Goal: Task Accomplishment & Management: Use online tool/utility

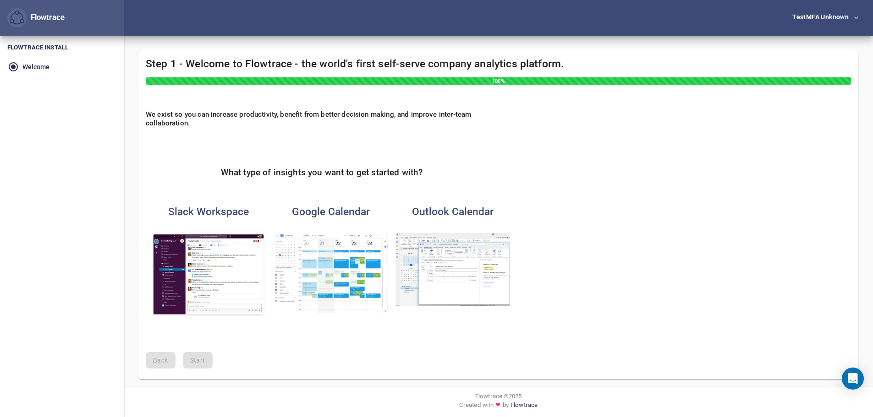
scroll to position [2, 0]
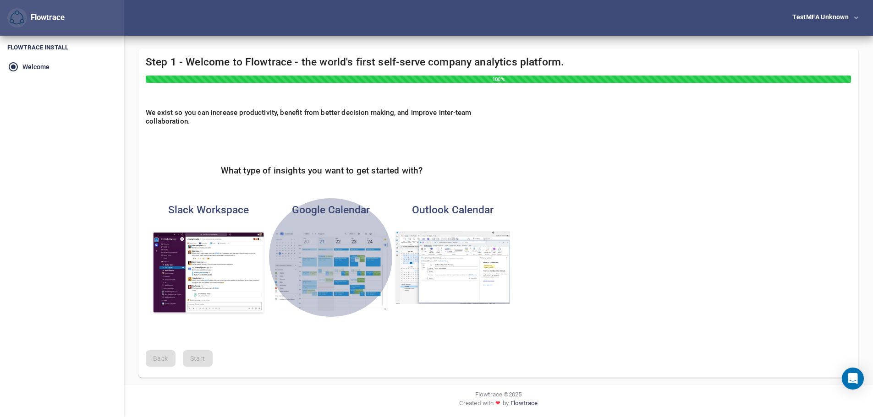
click at [352, 269] on img "button" at bounding box center [331, 271] width 115 height 80
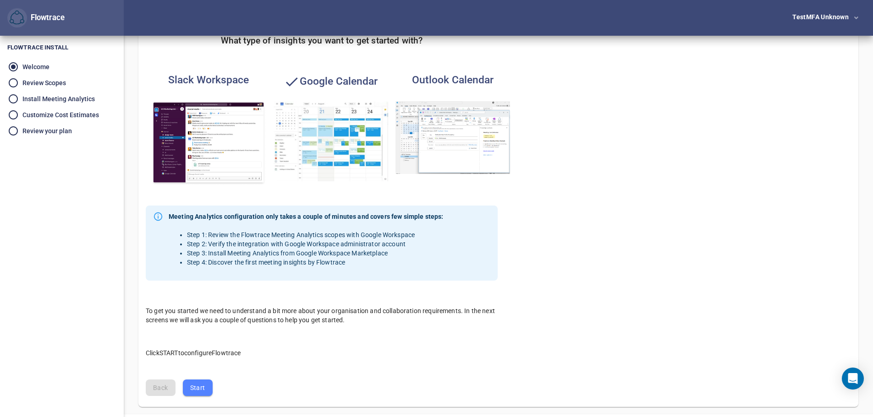
scroll to position [161, 0]
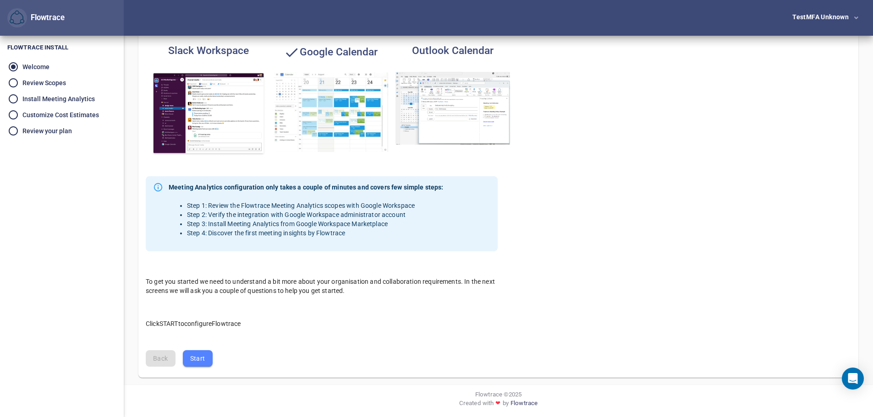
click at [202, 357] on span "Start" at bounding box center [197, 358] width 15 height 11
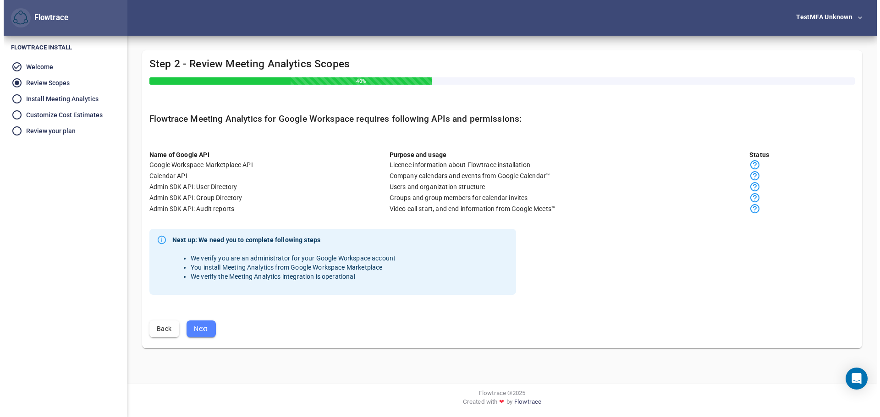
scroll to position [0, 0]
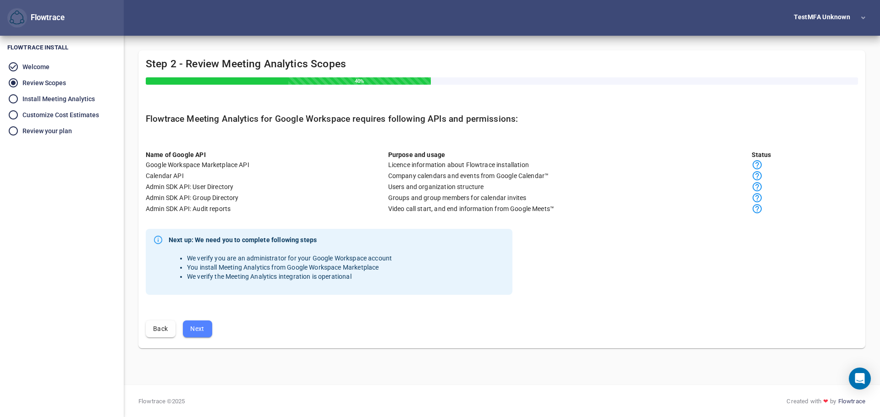
click at [199, 328] on span "Next" at bounding box center [197, 329] width 15 height 11
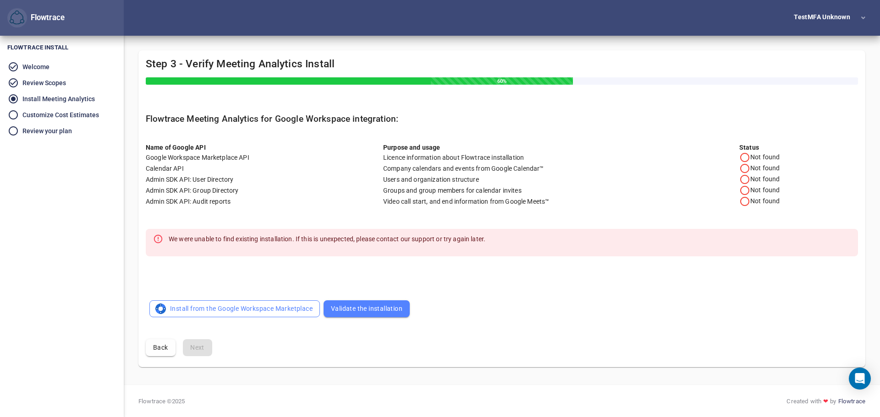
click at [248, 307] on span "Install from the Google Workspace Marketplace" at bounding box center [235, 308] width 156 height 11
click at [363, 307] on span "Validate the installation" at bounding box center [366, 308] width 71 height 11
click at [359, 310] on span "Validate the installation" at bounding box center [366, 308] width 71 height 11
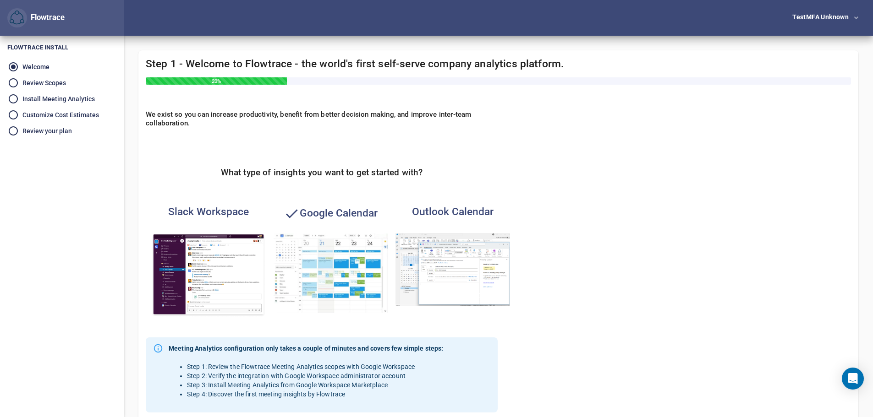
click at [354, 261] on img "button" at bounding box center [331, 273] width 115 height 80
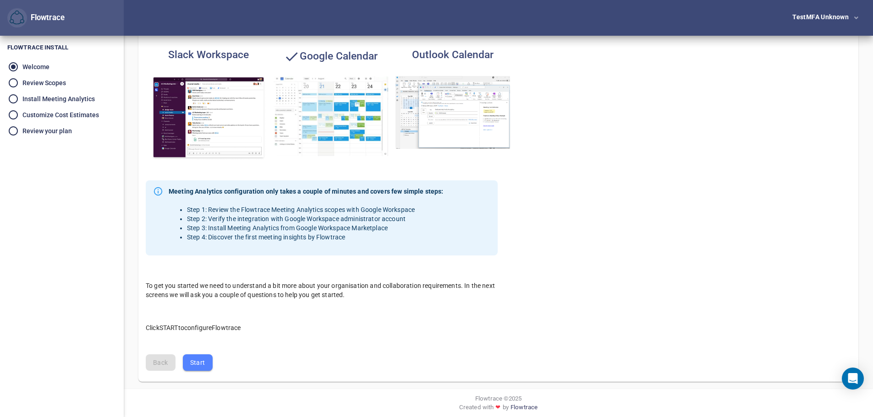
scroll to position [161, 0]
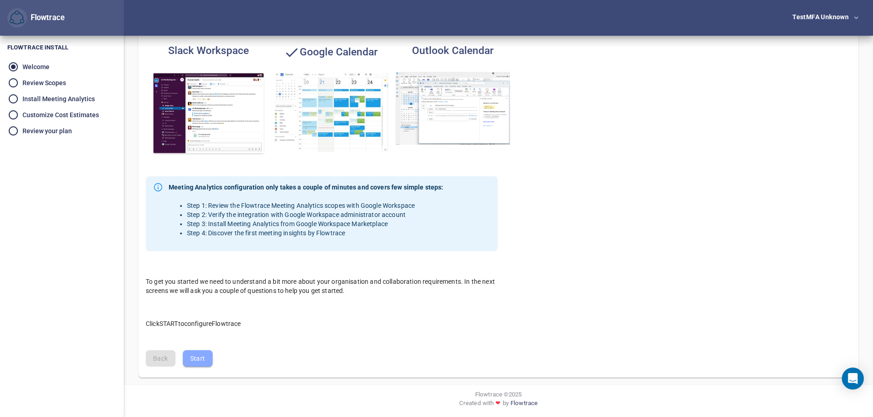
click at [198, 358] on span "Start" at bounding box center [197, 358] width 15 height 11
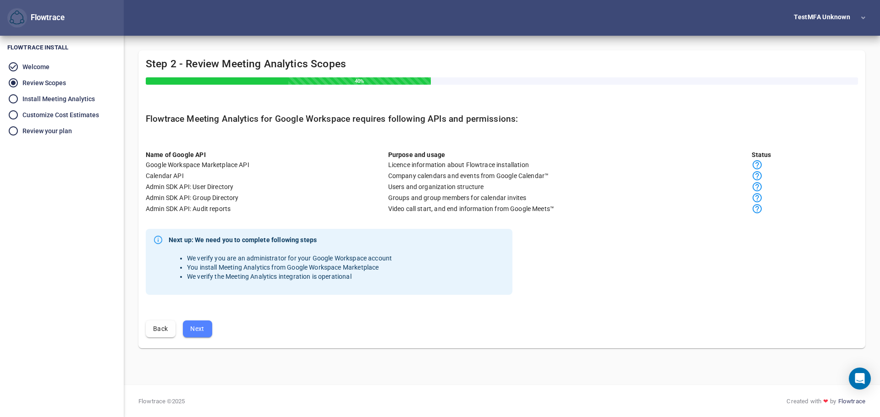
click at [199, 330] on span "Next" at bounding box center [197, 329] width 15 height 11
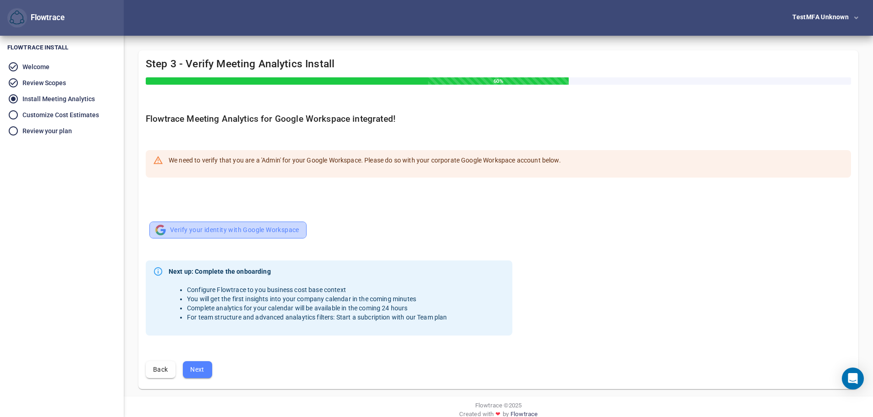
click at [248, 226] on span "Verify your identity with Google Workspace" at bounding box center [228, 230] width 143 height 11
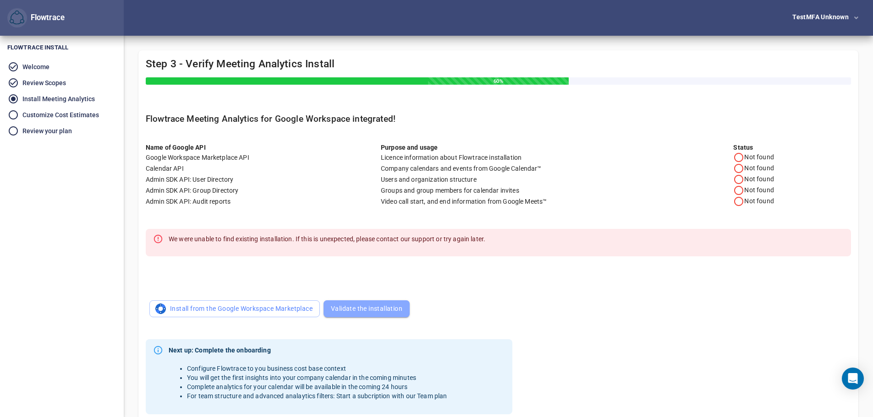
click at [358, 306] on span "Validate the installation" at bounding box center [366, 308] width 71 height 11
click at [265, 305] on span "Install from the Google Workspace Marketplace" at bounding box center [235, 308] width 156 height 11
click at [360, 311] on span "Validate the installation" at bounding box center [366, 308] width 71 height 11
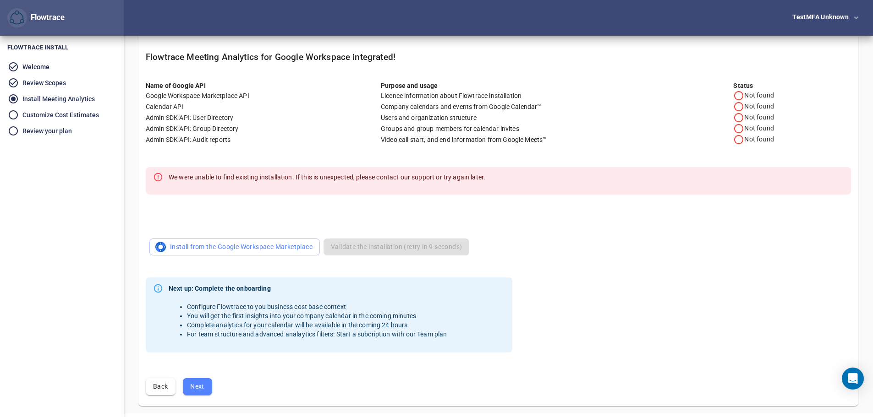
scroll to position [90, 0]
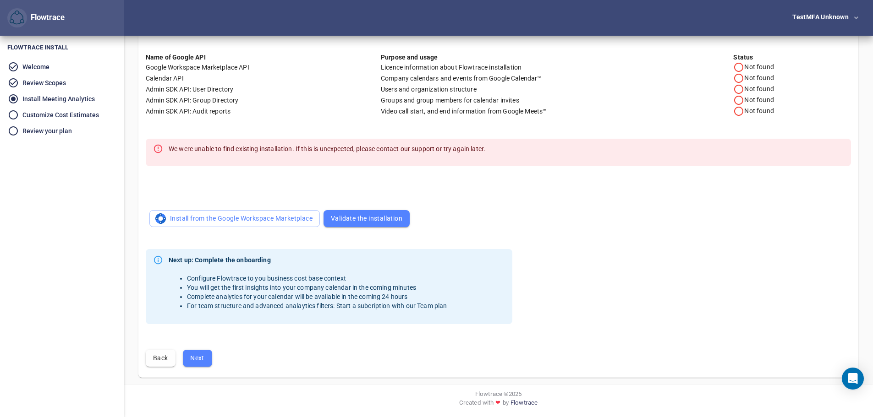
click at [201, 354] on span "Next" at bounding box center [197, 358] width 15 height 11
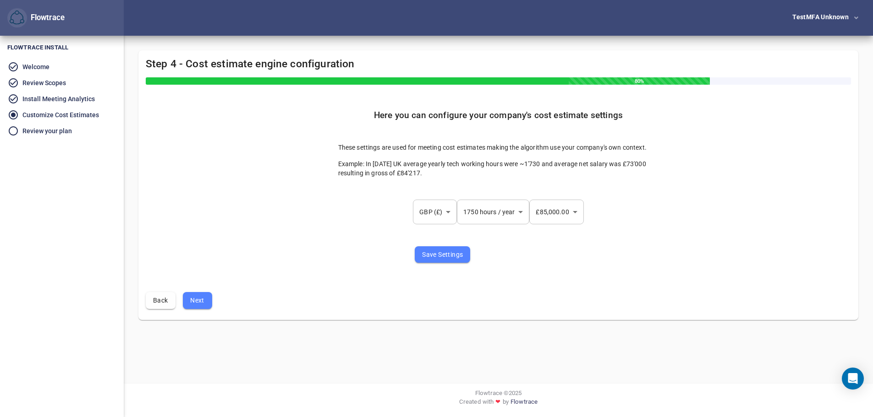
scroll to position [0, 0]
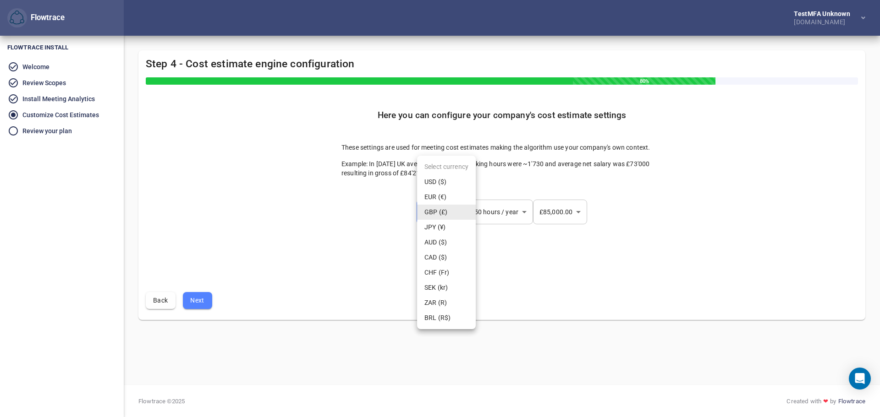
click at [443, 214] on body "Flowtrace testMFA Unknown osjl.com Flowtrace Flowtrace Install Welcome Review S…" at bounding box center [440, 208] width 880 height 417
click at [439, 179] on li "USD ($)" at bounding box center [446, 182] width 59 height 15
type input "***"
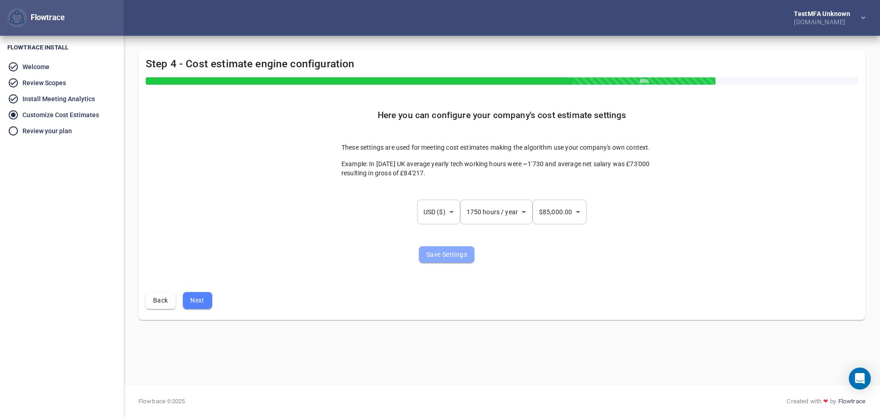
click at [450, 251] on span "Save Settings" at bounding box center [446, 254] width 41 height 11
click at [193, 296] on span "Next" at bounding box center [197, 300] width 15 height 11
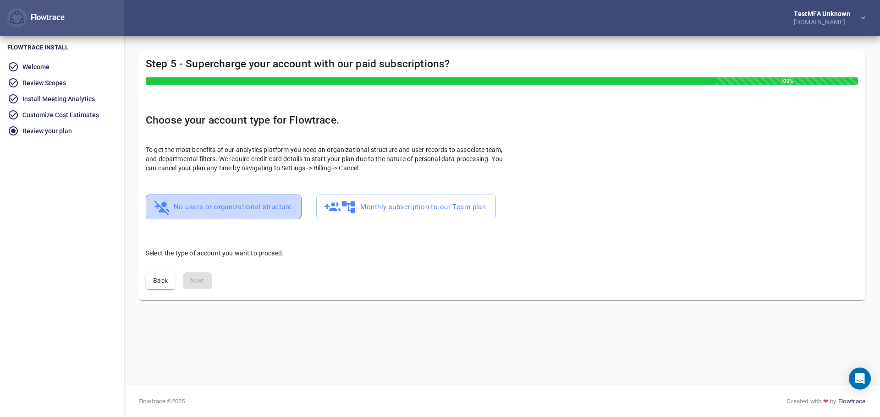
click at [243, 206] on span "No users or organizational structure" at bounding box center [224, 207] width 136 height 18
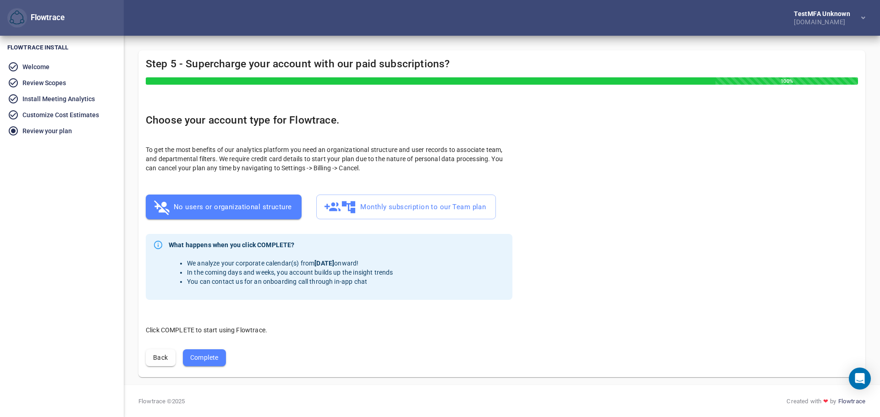
click at [212, 360] on span "Complete" at bounding box center [204, 357] width 28 height 11
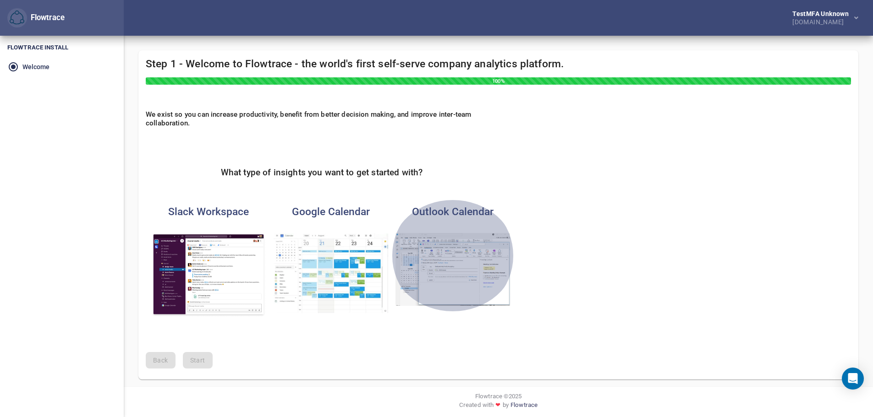
drag, startPoint x: 425, startPoint y: 214, endPoint x: 420, endPoint y: 208, distance: 7.2
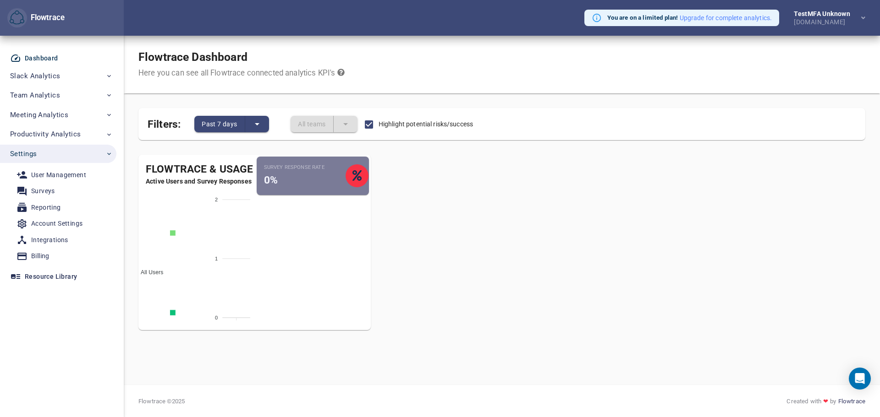
click at [816, 15] on div "testMFA Unknown" at bounding box center [824, 14] width 60 height 6
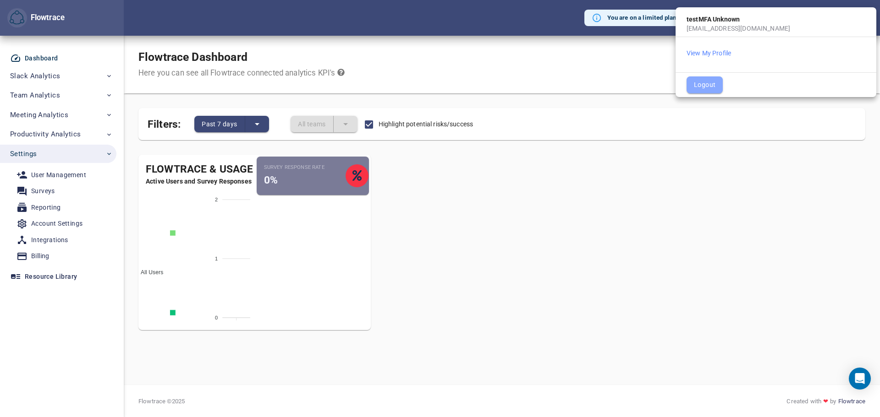
click at [707, 82] on span "Logout" at bounding box center [705, 84] width 22 height 11
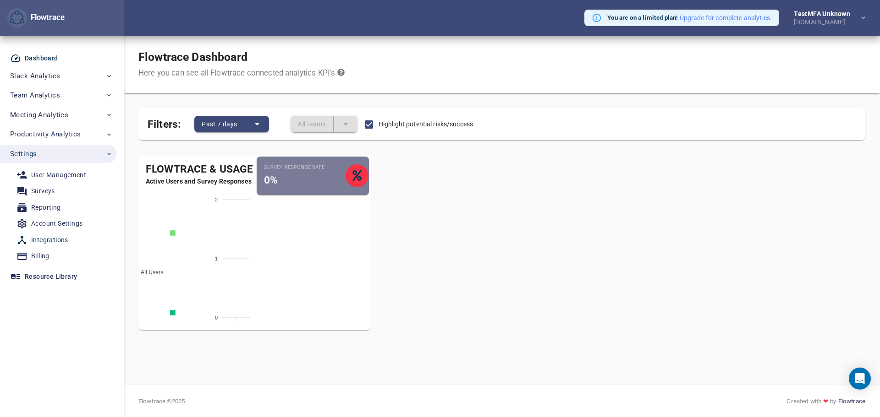
click at [45, 239] on div "Integrations" at bounding box center [49, 240] width 37 height 11
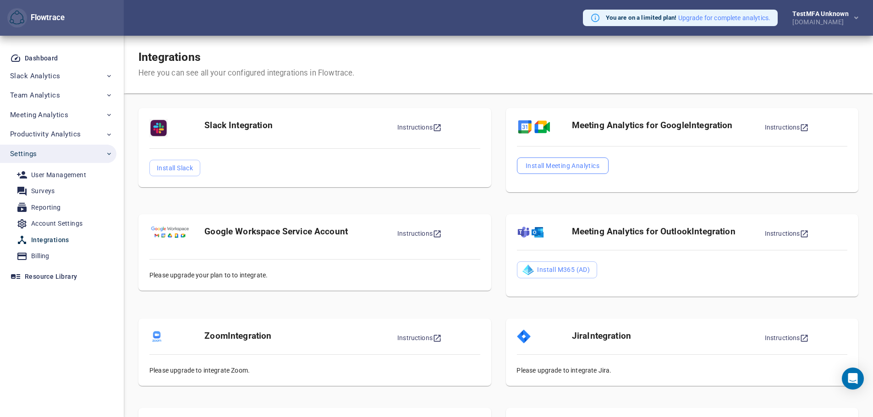
click at [557, 167] on span "Install Meeting Analytics" at bounding box center [562, 165] width 77 height 11
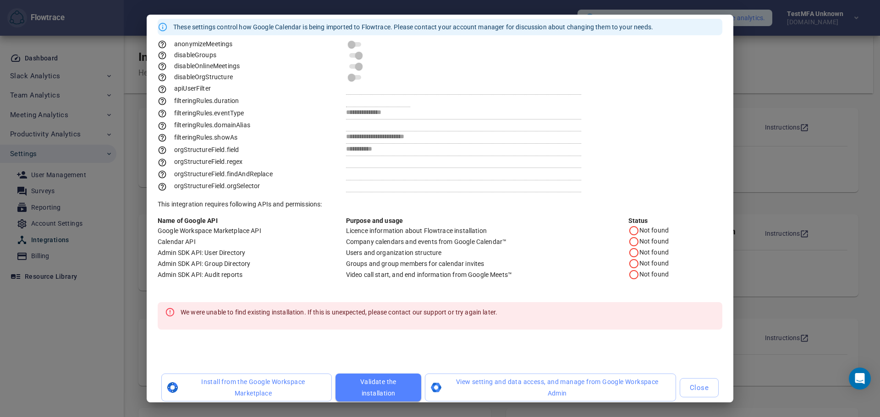
scroll to position [29, 0]
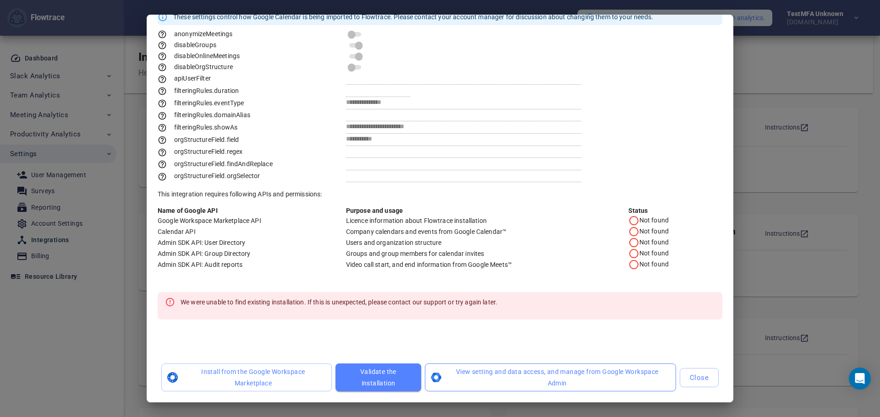
click at [491, 383] on span "View setting and data access, and manage from Google Workspace Admin" at bounding box center [550, 378] width 236 height 22
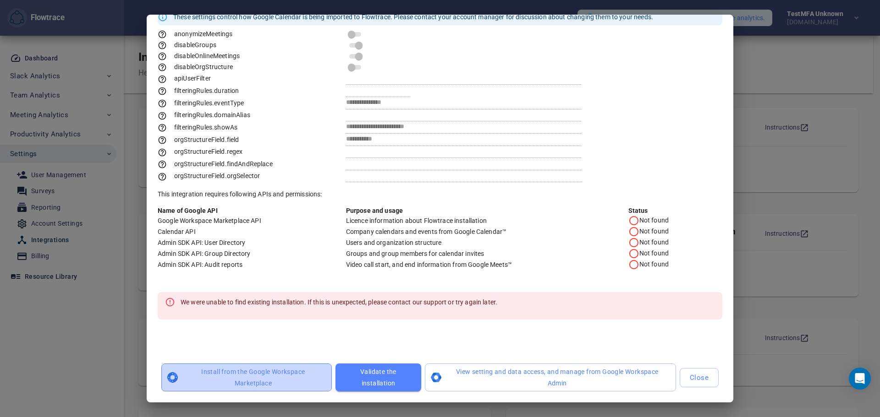
click at [284, 373] on span "Install from the Google Workspace Marketplace" at bounding box center [247, 378] width 156 height 22
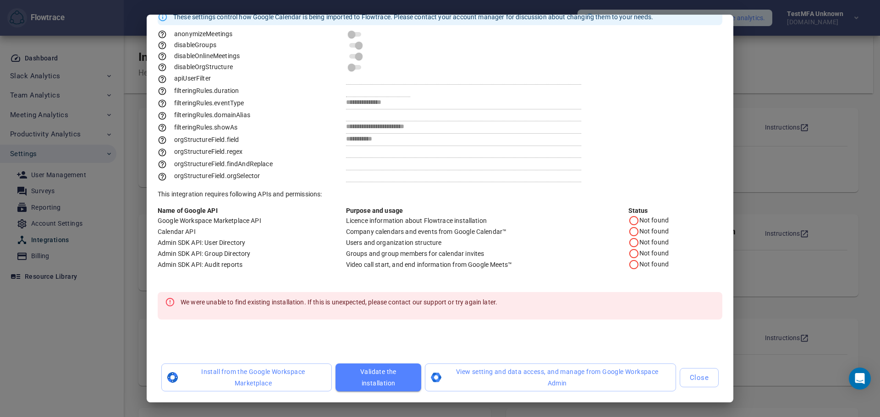
click at [370, 385] on span "Validate the installation" at bounding box center [378, 378] width 71 height 22
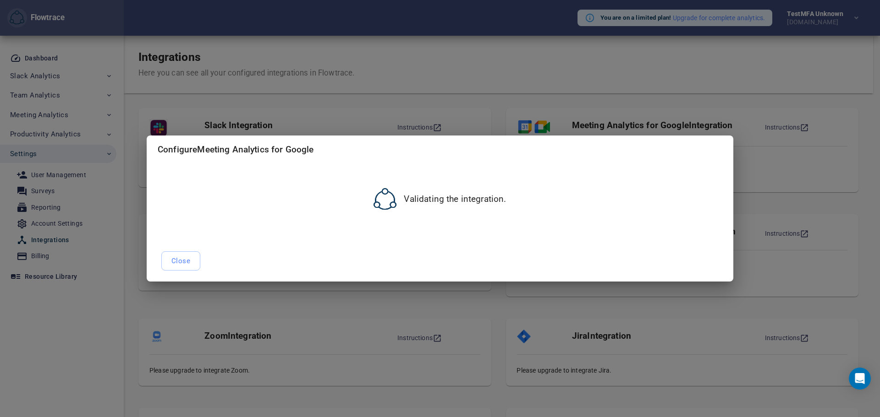
scroll to position [0, 0]
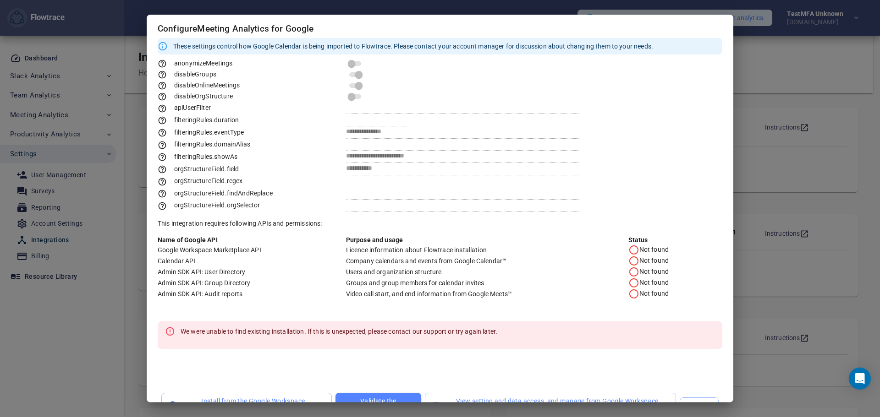
click at [348, 80] on span at bounding box center [355, 85] width 18 height 11
click at [349, 64] on span at bounding box center [355, 63] width 12 height 5
click at [352, 90] on span at bounding box center [355, 85] width 18 height 11
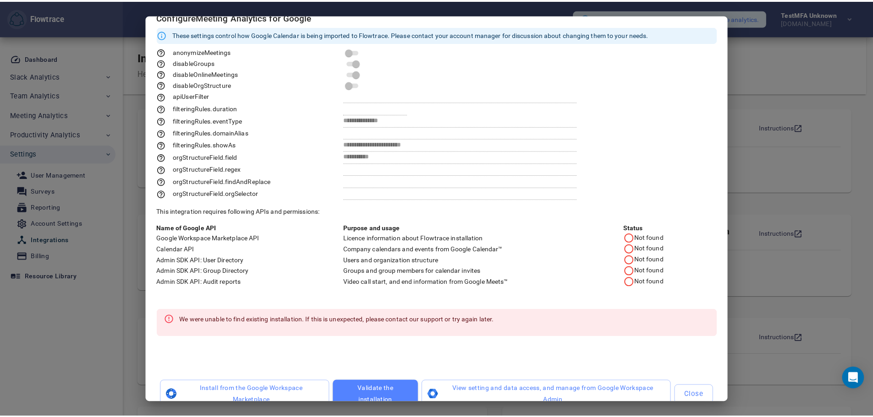
scroll to position [29, 0]
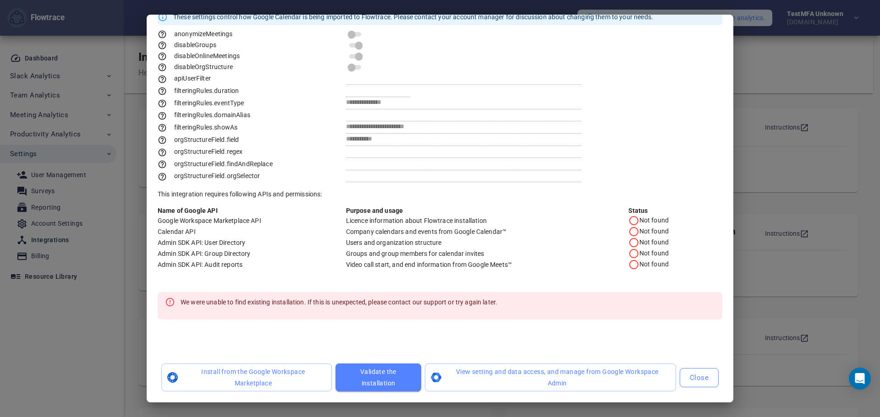
click at [690, 383] on span "Close" at bounding box center [699, 378] width 19 height 12
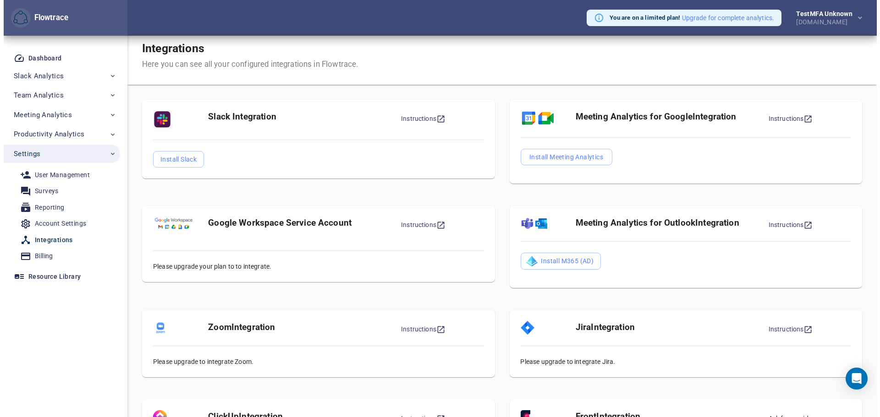
scroll to position [0, 0]
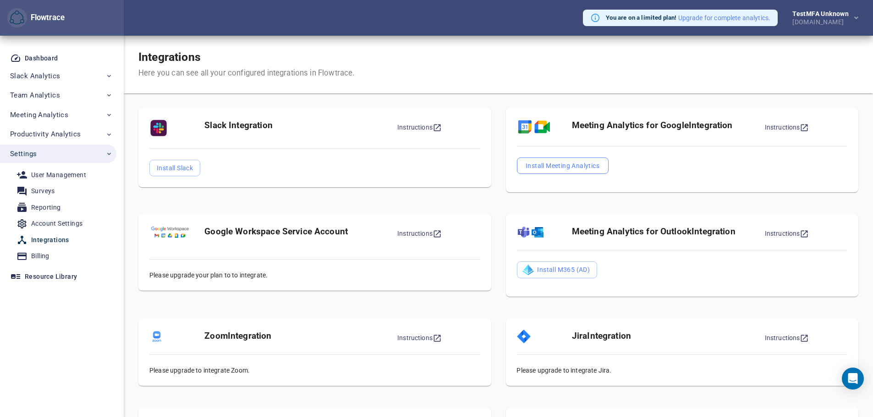
click at [540, 165] on span "Install Meeting Analytics" at bounding box center [562, 165] width 77 height 11
